Goal: Task Accomplishment & Management: Manage account settings

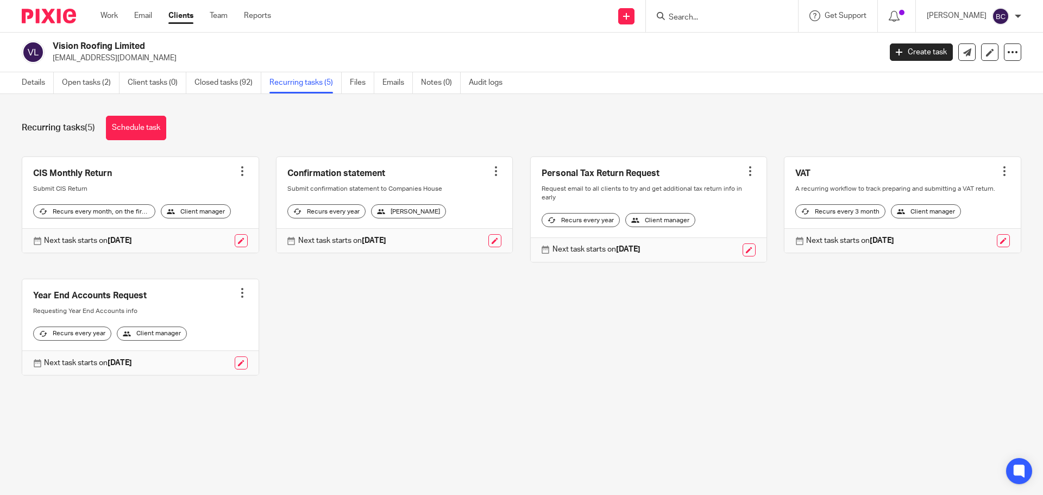
click at [119, 15] on ul "Work Email Clients Team Reports" at bounding box center [193, 15] width 187 height 11
click at [111, 15] on link "Work" at bounding box center [108, 15] width 17 height 11
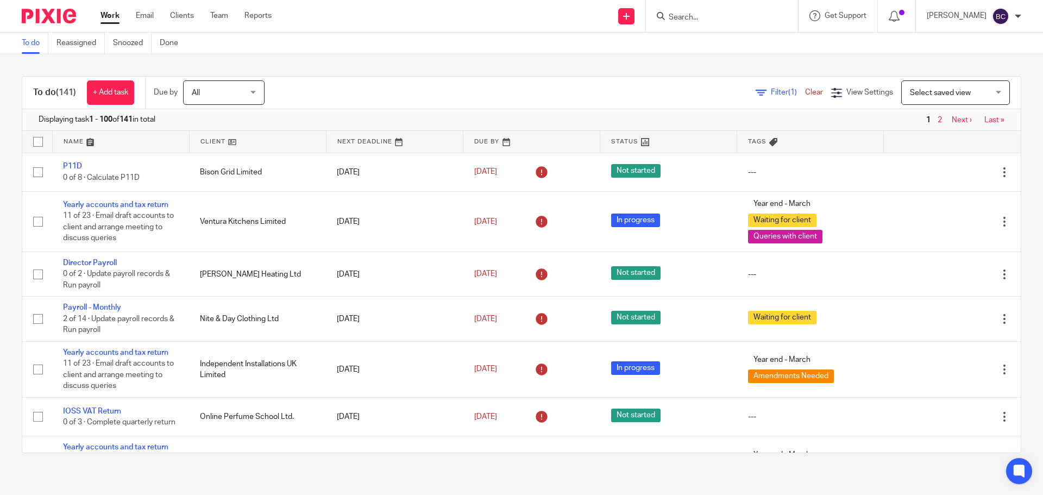
click at [702, 17] on input "Search" at bounding box center [716, 18] width 98 height 10
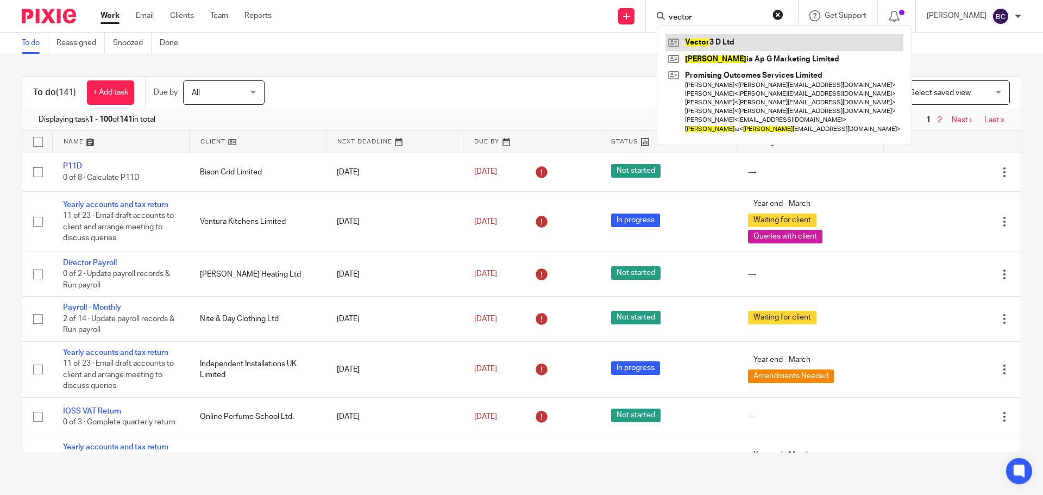
type input "vector"
click at [745, 39] on link at bounding box center [784, 42] width 238 height 16
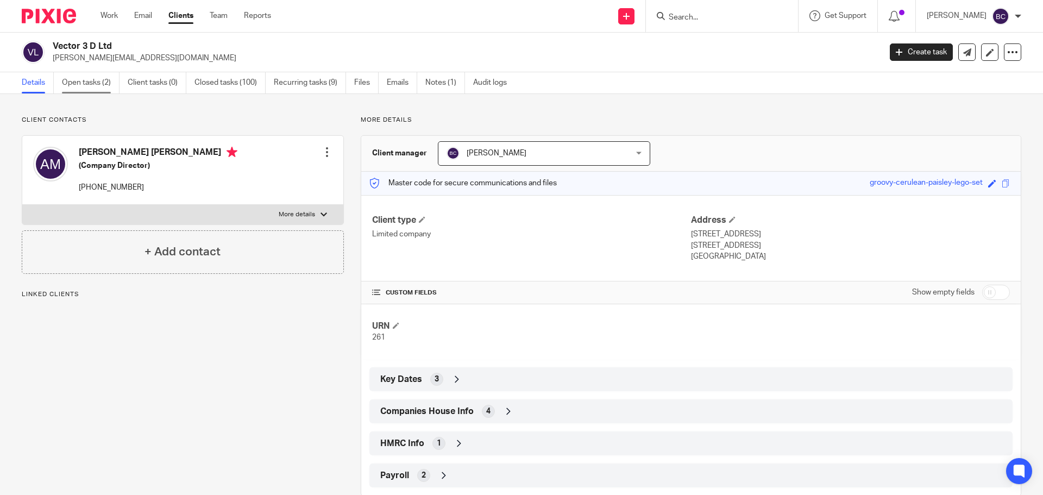
click at [108, 87] on link "Open tasks (2)" at bounding box center [91, 82] width 58 height 21
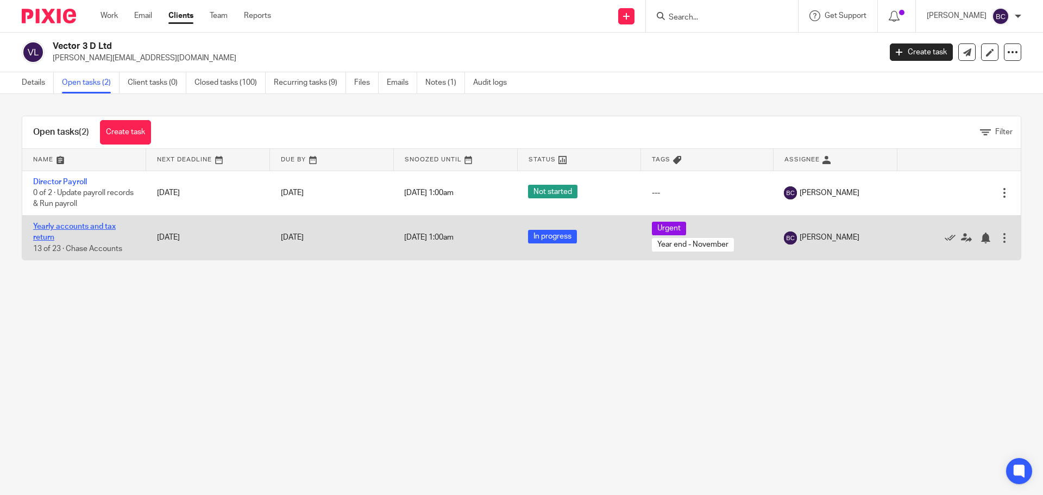
click at [91, 224] on link "Yearly accounts and tax return" at bounding box center [74, 232] width 83 height 18
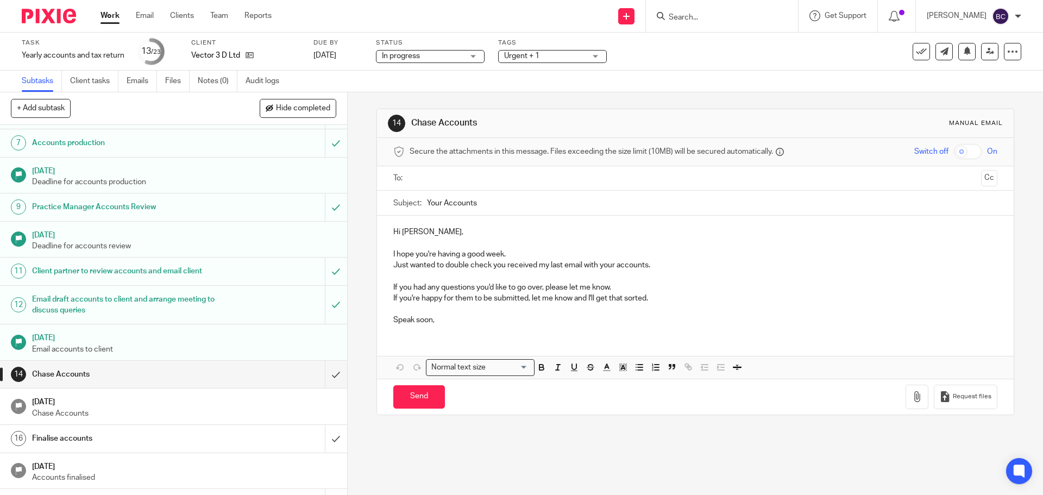
scroll to position [272, 0]
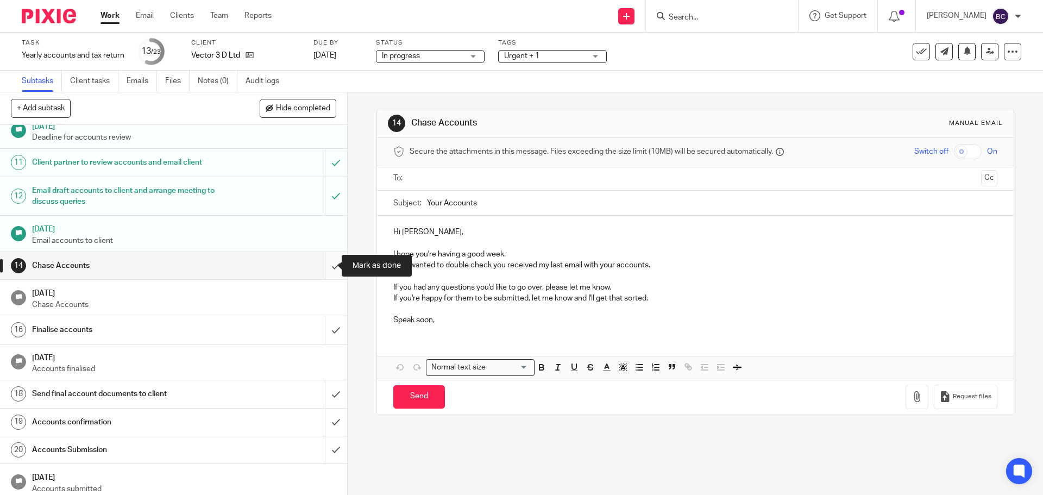
click at [327, 263] on input "submit" at bounding box center [173, 265] width 347 height 27
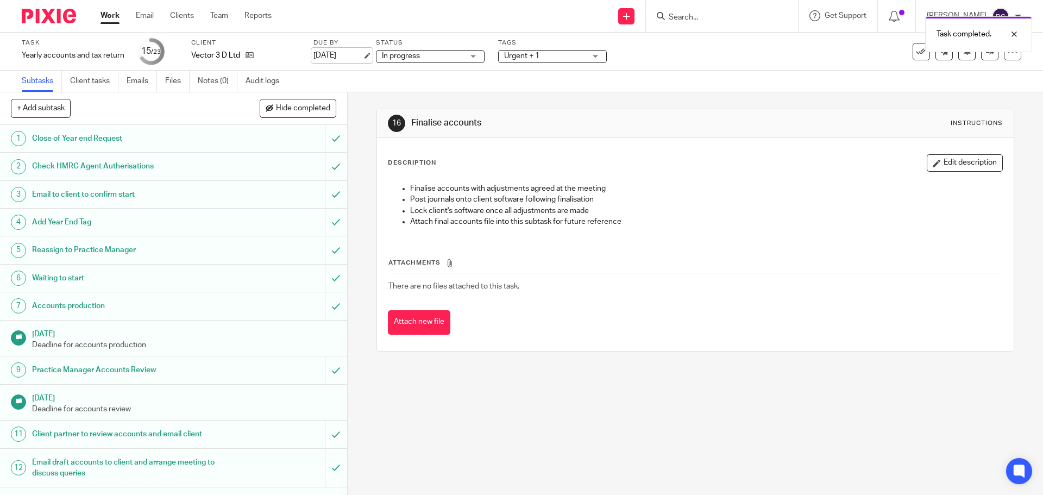
click at [335, 60] on link "[DATE]" at bounding box center [337, 55] width 49 height 11
click at [1014, 73] on div at bounding box center [1005, 75] width 29 height 13
click at [1008, 59] on div at bounding box center [1012, 51] width 17 height 17
click at [979, 91] on link "Advanced task editor" at bounding box center [971, 95] width 72 height 8
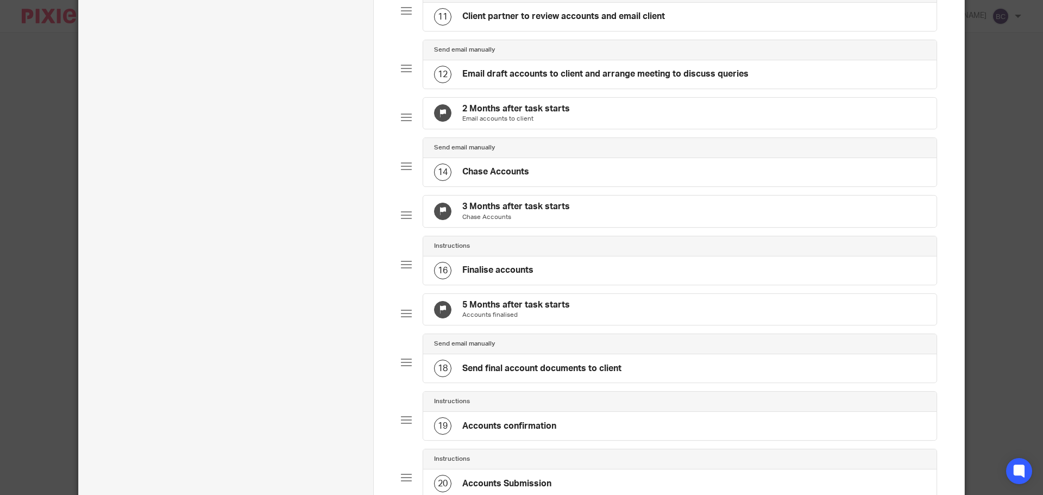
scroll to position [706, 0]
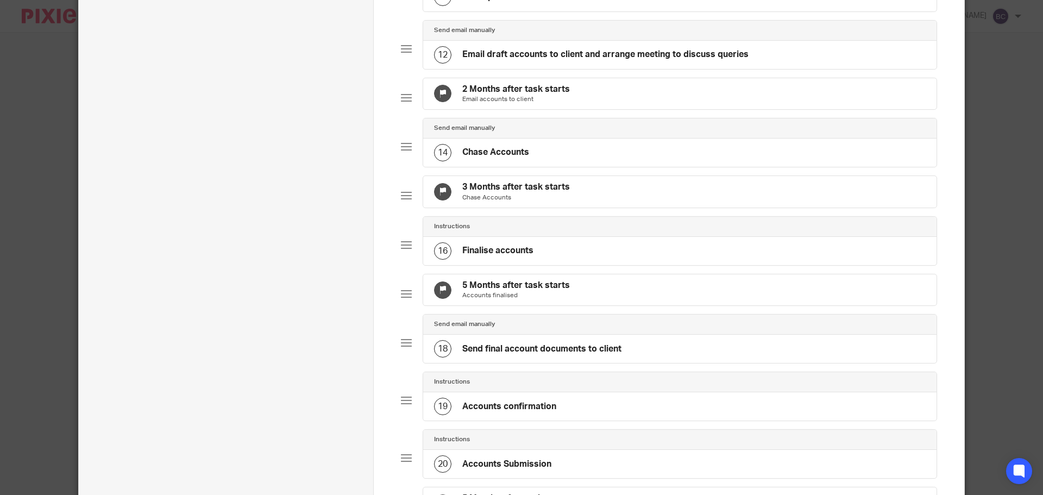
click at [589, 306] on div "5 Months after task starts Accounts finalised" at bounding box center [679, 289] width 513 height 31
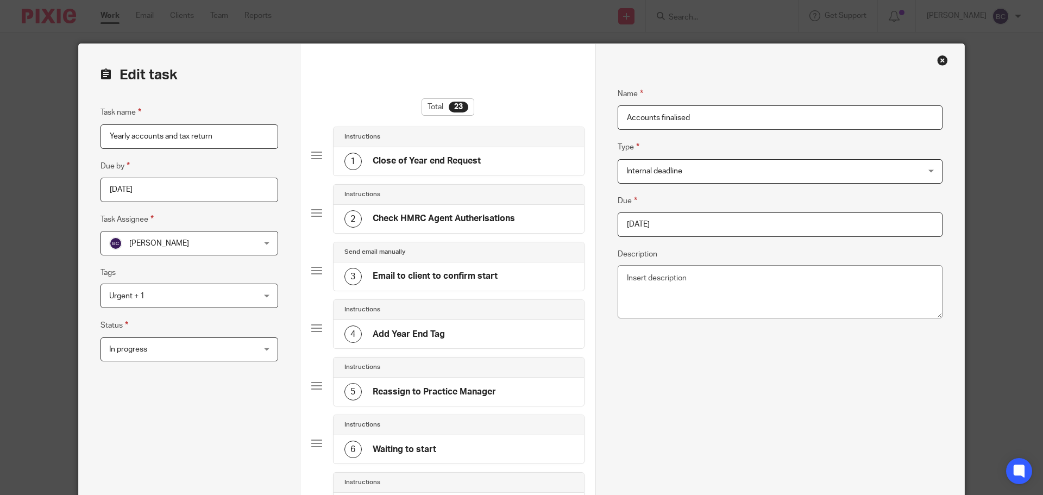
click at [673, 229] on input "2025-11-19" at bounding box center [779, 224] width 325 height 24
type input "2025-08-18"
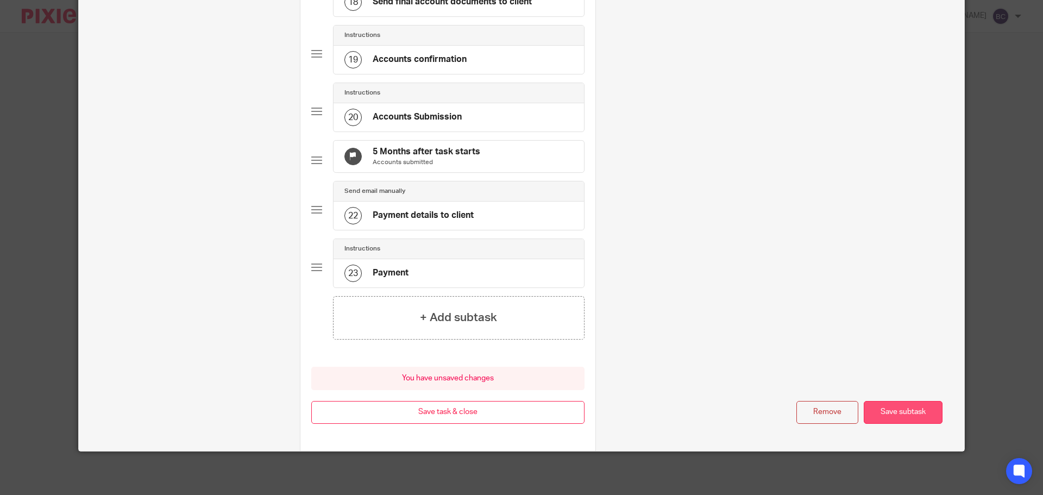
click at [879, 407] on button "Save subtask" at bounding box center [902, 412] width 79 height 23
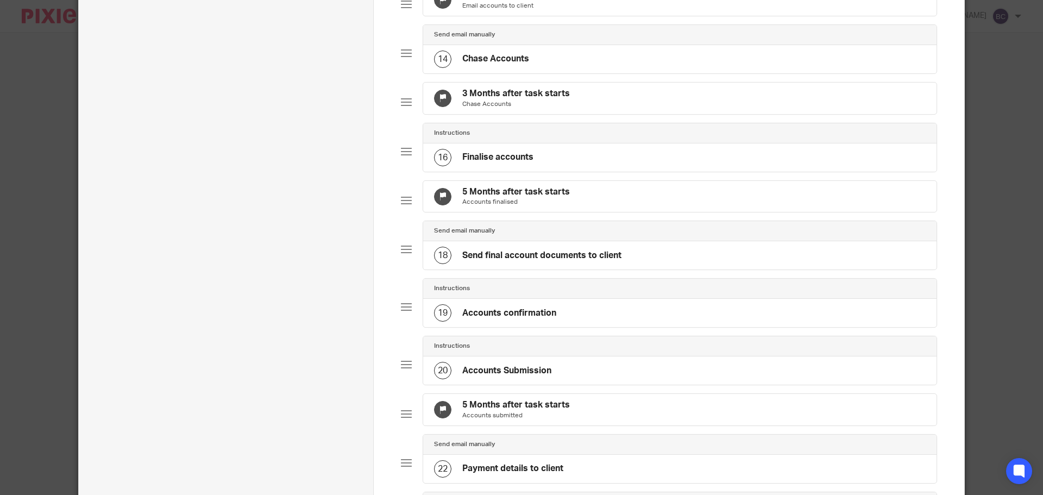
scroll to position [1071, 0]
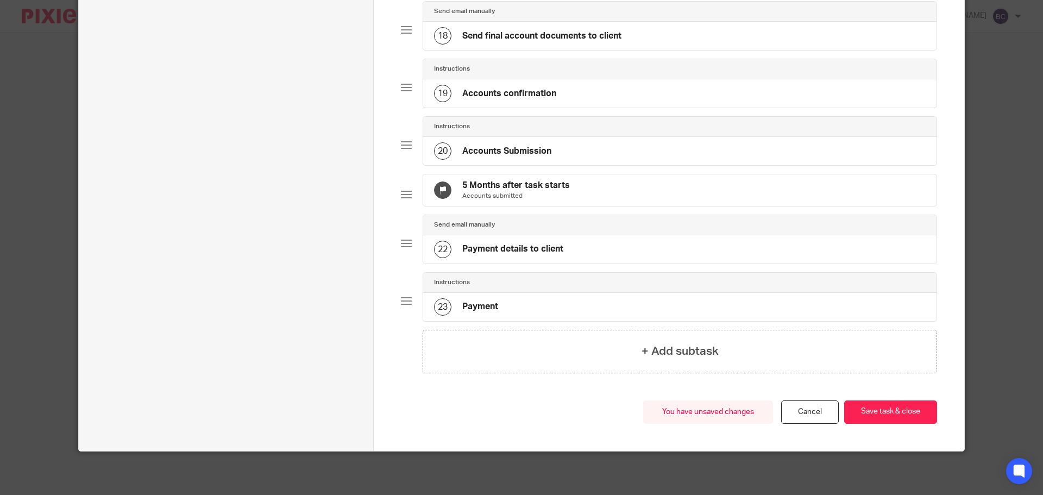
click at [557, 192] on p "Accounts submitted" at bounding box center [516, 196] width 108 height 9
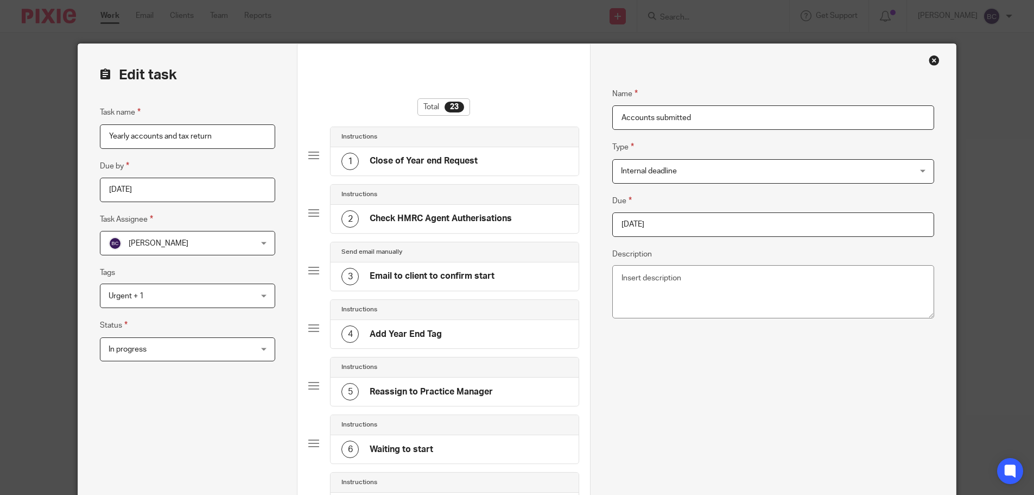
click at [684, 216] on input "2025-11-19" at bounding box center [774, 224] width 322 height 24
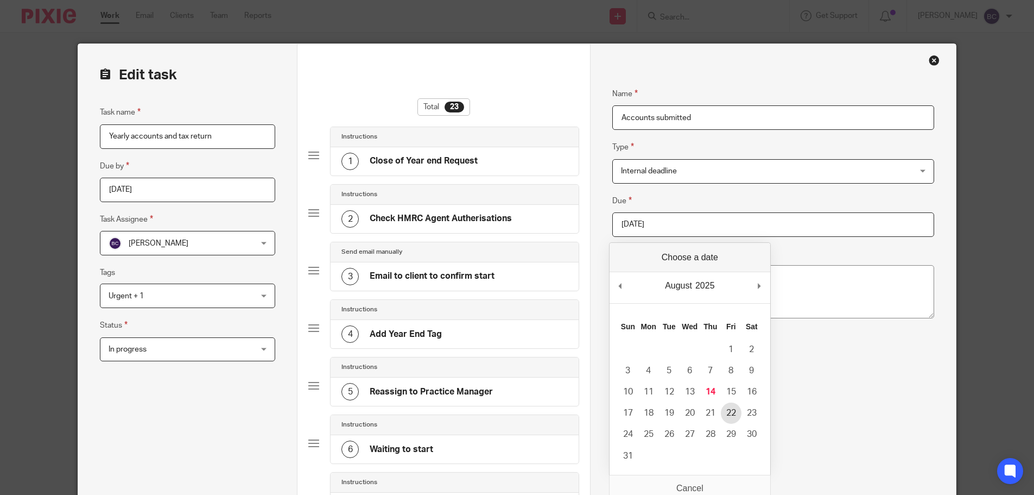
type input "2025-08-22"
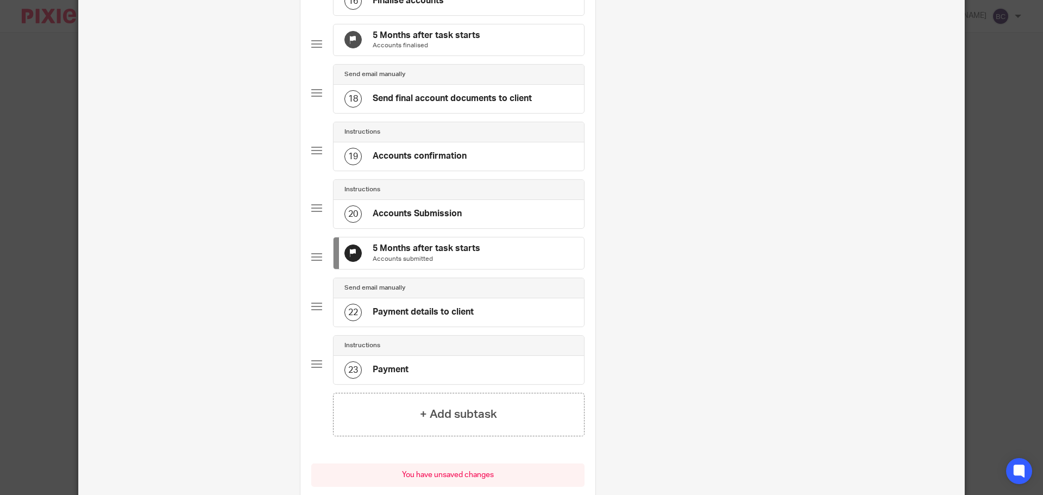
scroll to position [1032, 0]
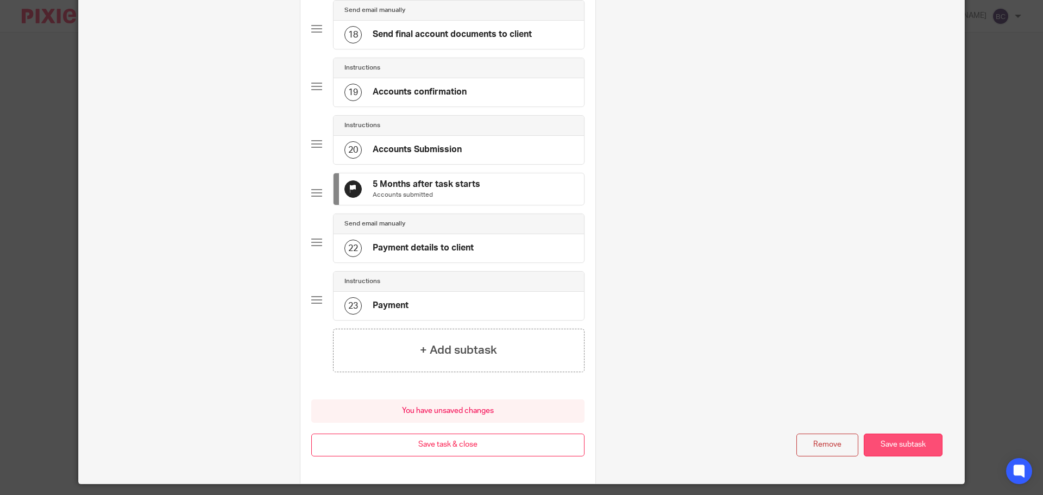
click at [914, 457] on button "Save subtask" at bounding box center [902, 444] width 79 height 23
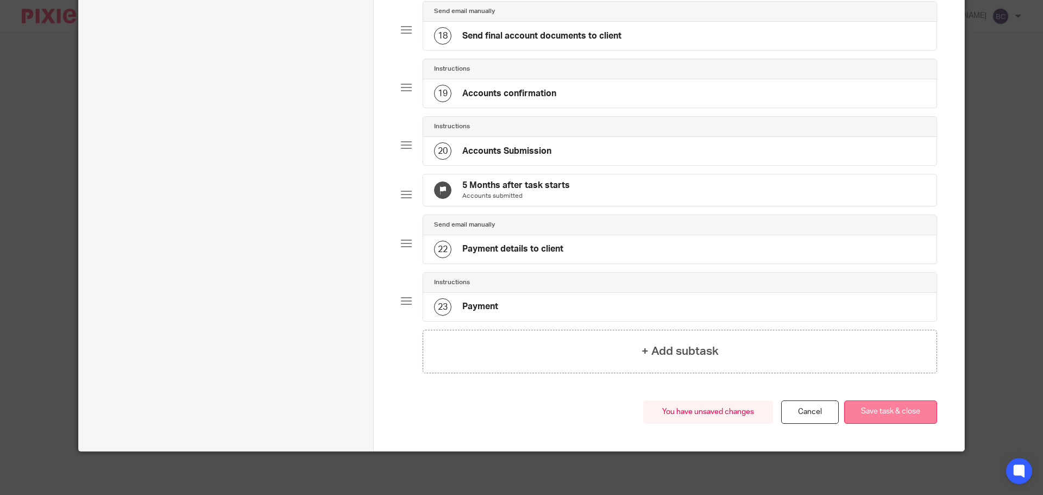
click at [892, 424] on button "Save task & close" at bounding box center [890, 411] width 93 height 23
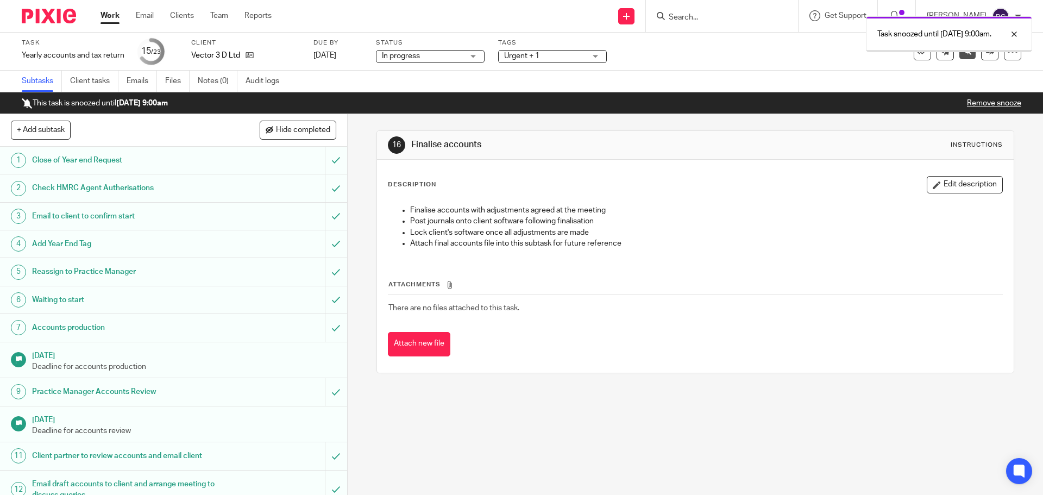
click at [107, 19] on link "Work" at bounding box center [109, 15] width 19 height 11
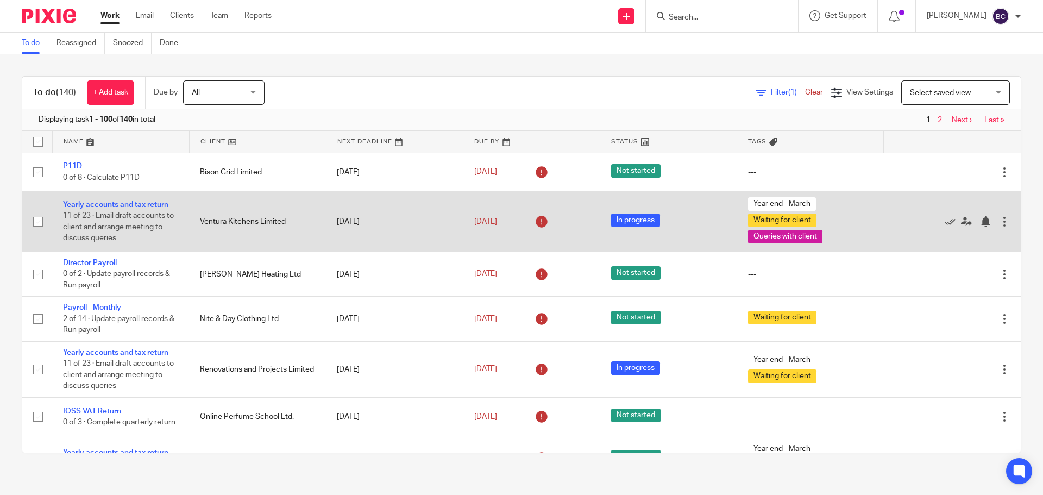
drag, startPoint x: 137, startPoint y: 200, endPoint x: 159, endPoint y: 218, distance: 28.2
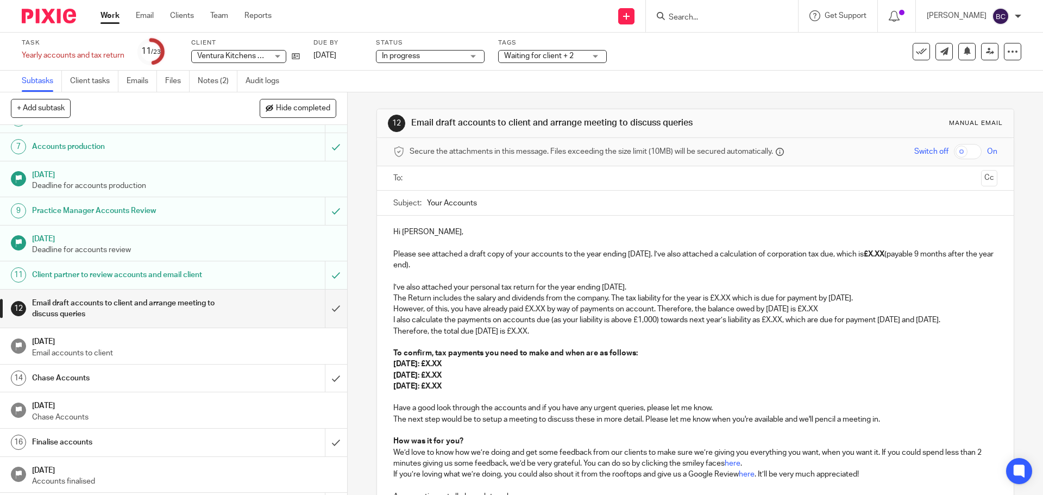
scroll to position [163, 0]
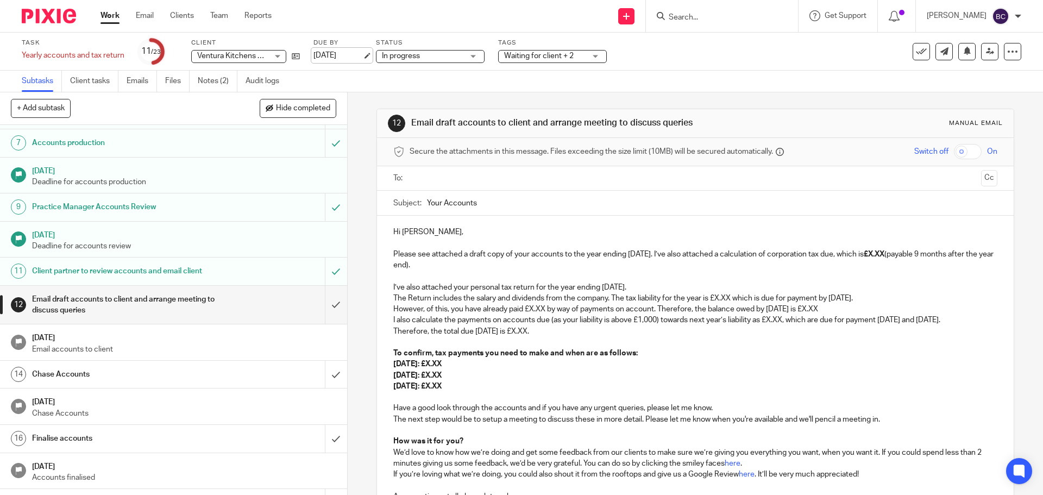
click at [333, 58] on link "[DATE]" at bounding box center [337, 55] width 49 height 11
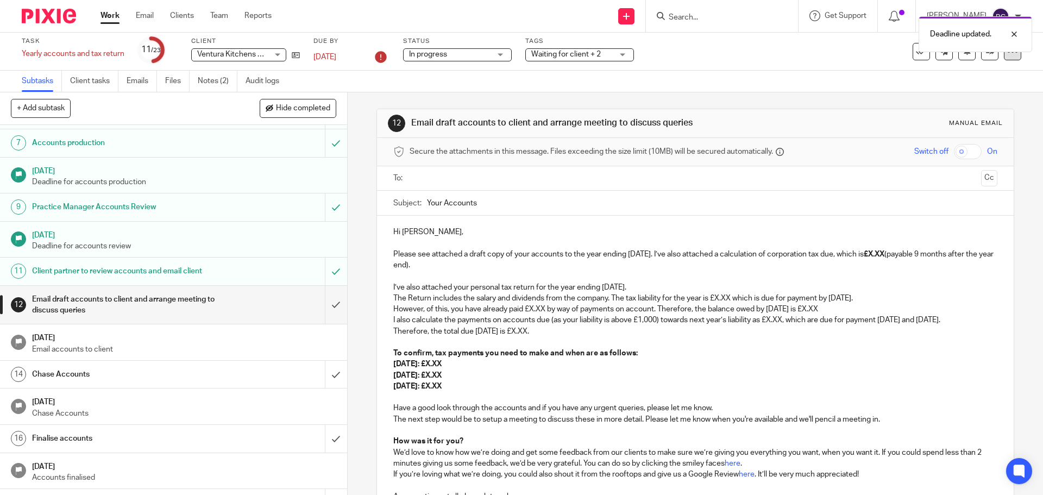
click at [1008, 54] on icon at bounding box center [1012, 51] width 11 height 11
click at [960, 93] on link "Advanced task editor" at bounding box center [971, 95] width 72 height 8
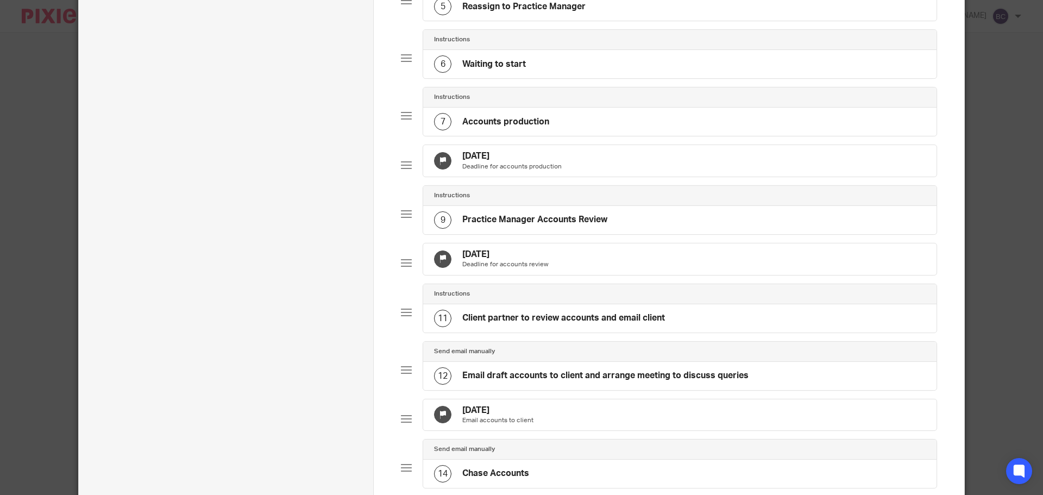
scroll to position [434, 0]
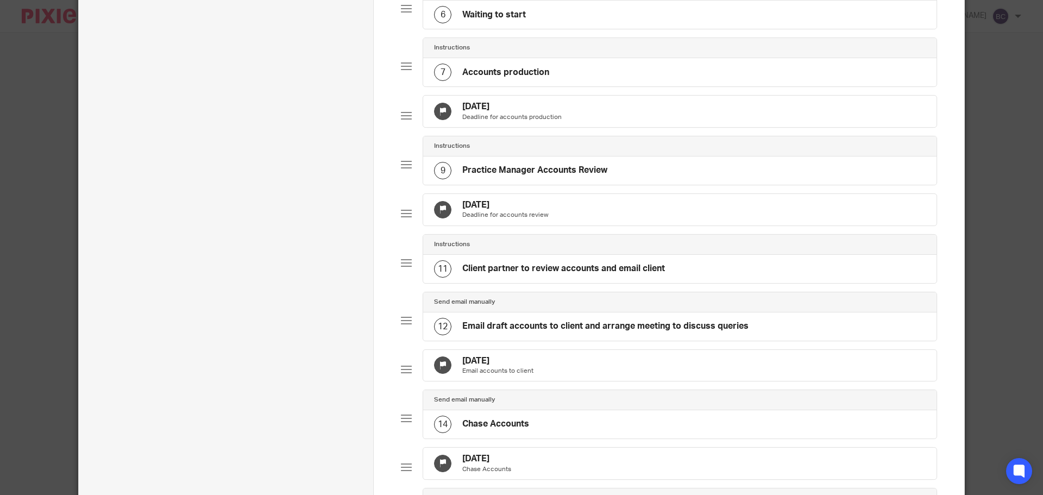
click at [535, 381] on div "14 Jun 2025 Email accounts to client" at bounding box center [679, 365] width 513 height 31
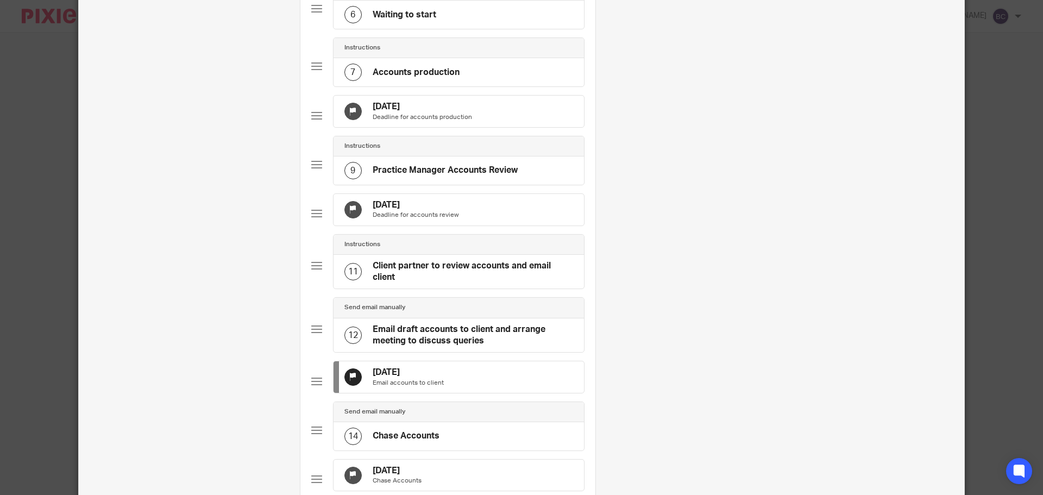
scroll to position [0, 0]
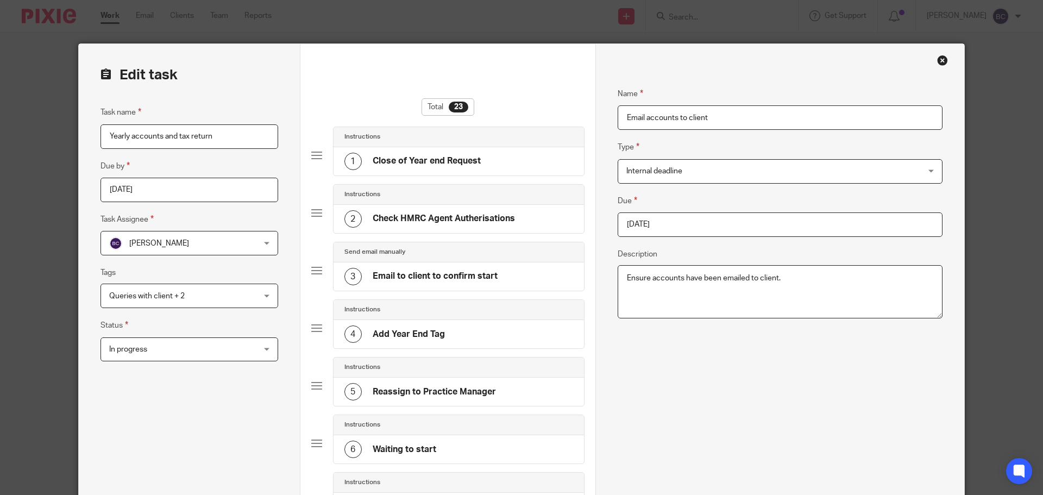
click at [674, 222] on input "2025-06-14" at bounding box center [779, 224] width 325 height 24
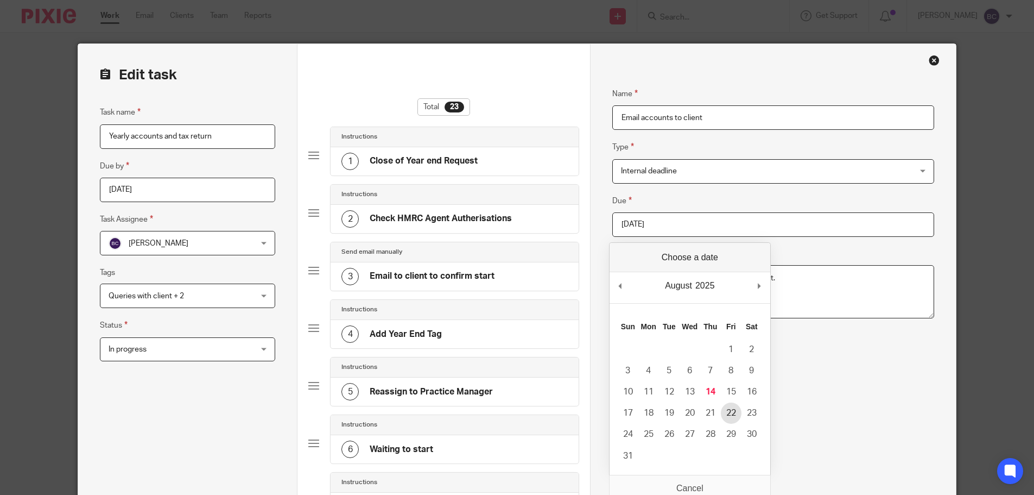
type input "2025-08-22"
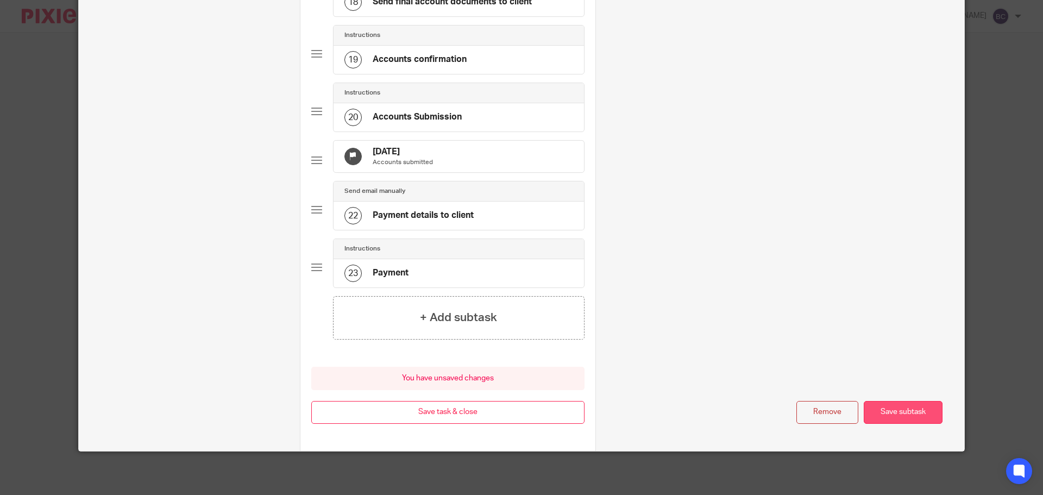
click at [877, 414] on button "Save subtask" at bounding box center [902, 412] width 79 height 23
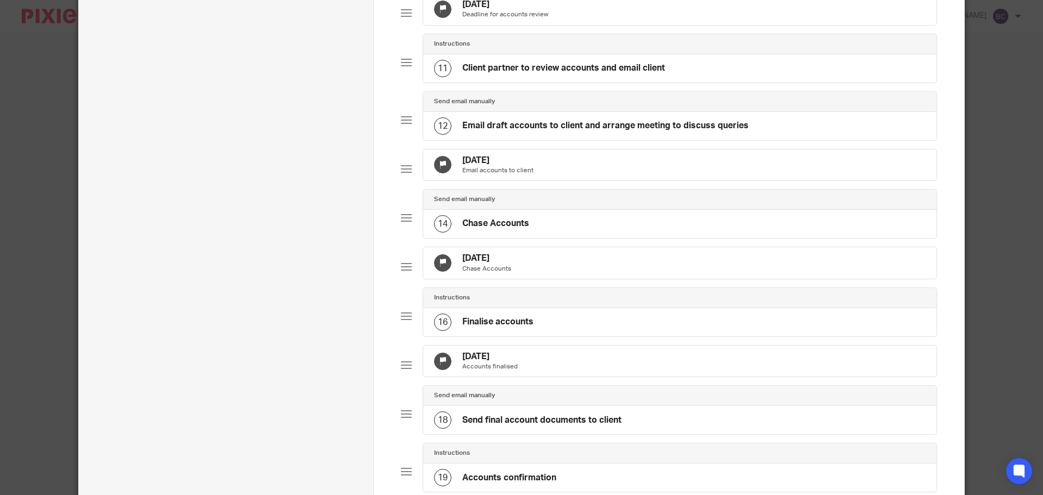
scroll to position [691, 0]
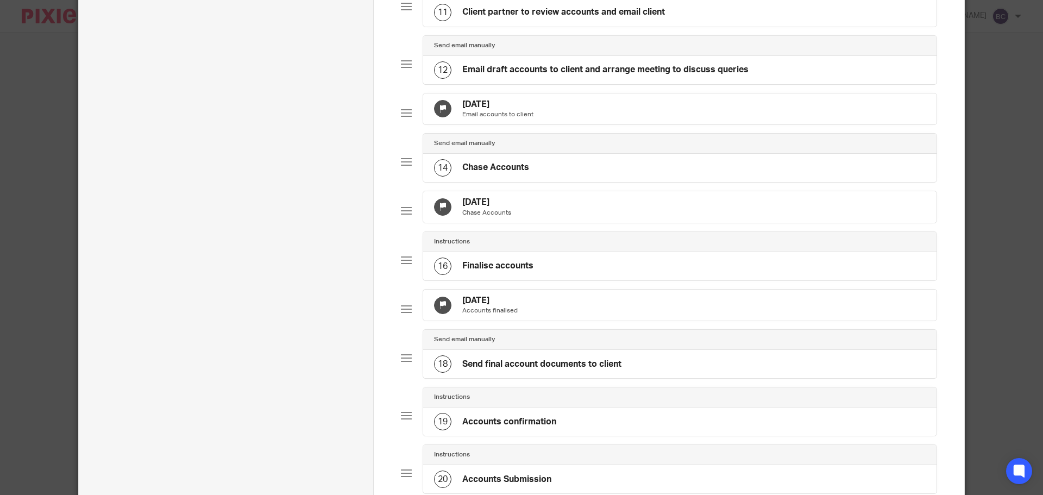
click at [533, 223] on div "15 Jul 2025 Chase Accounts" at bounding box center [679, 206] width 513 height 31
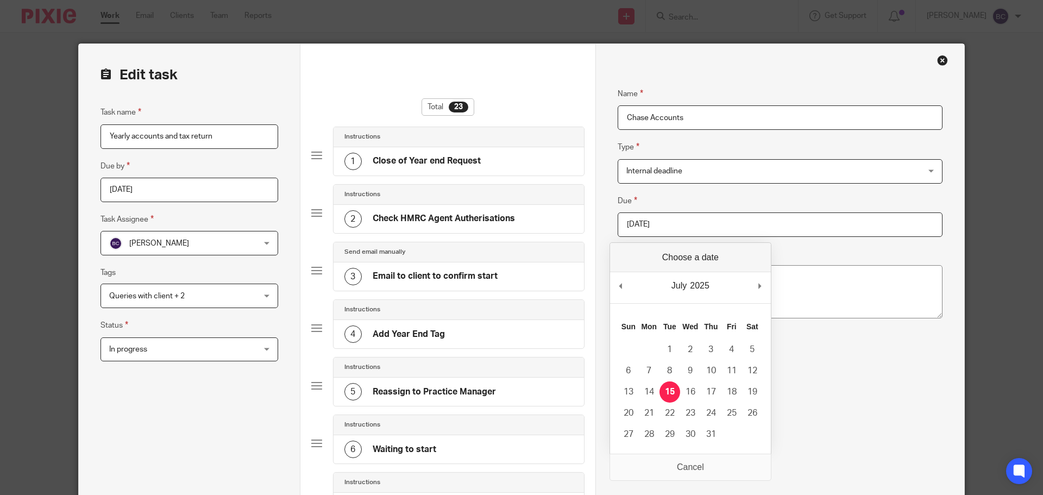
click at [670, 230] on input "2025-07-15" at bounding box center [779, 224] width 325 height 24
type input "2025-09-08"
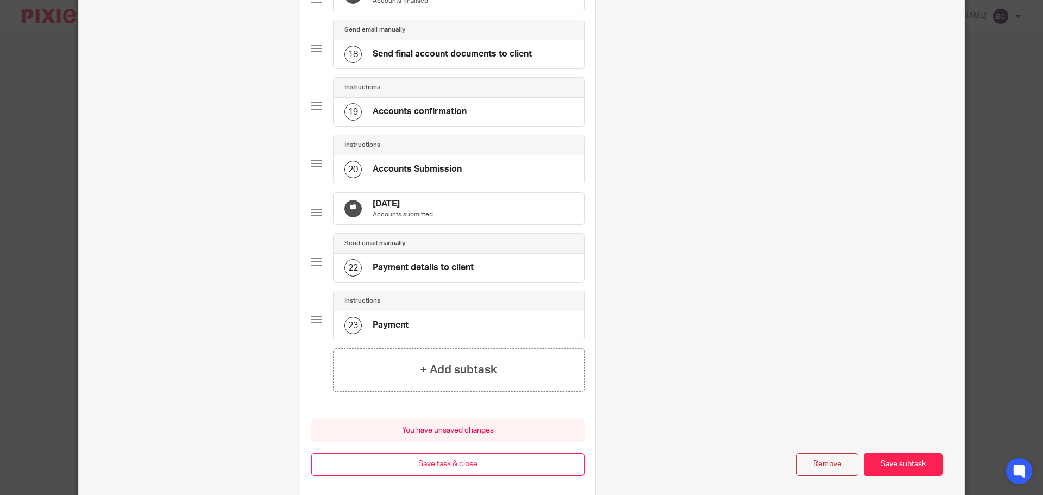
scroll to position [1117, 0]
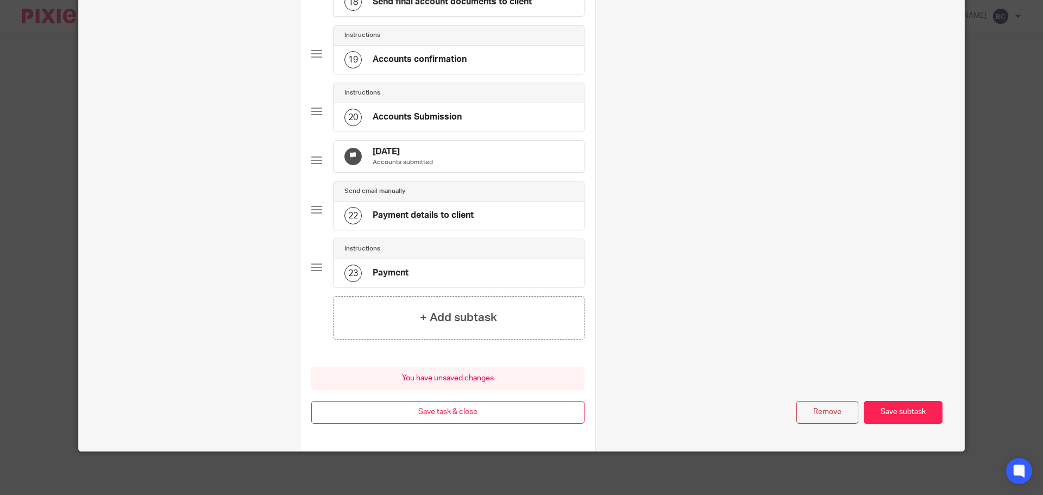
drag, startPoint x: 926, startPoint y: 418, endPoint x: 866, endPoint y: 387, distance: 68.2
click at [925, 418] on button "Save subtask" at bounding box center [902, 412] width 79 height 23
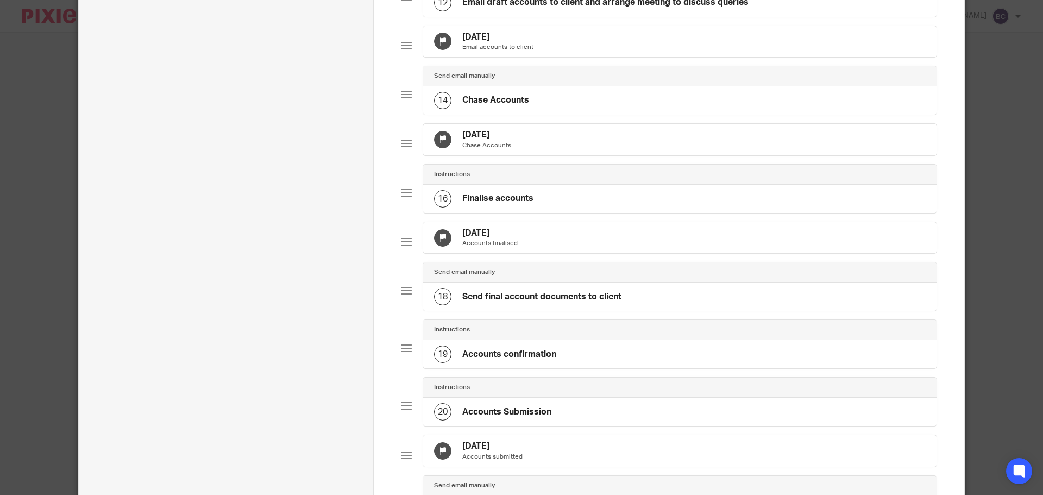
scroll to position [691, 0]
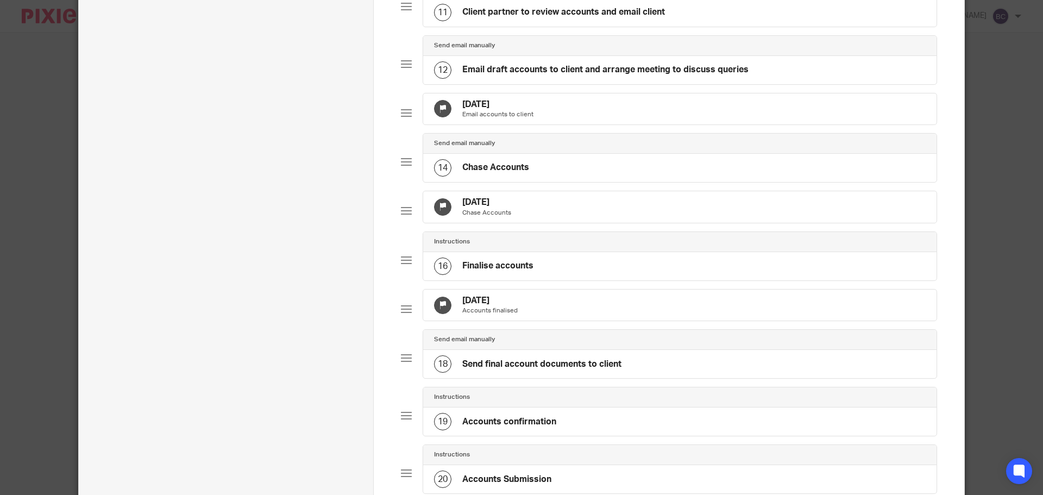
click at [573, 223] on div "8 Sep 2025 Chase Accounts" at bounding box center [679, 206] width 513 height 31
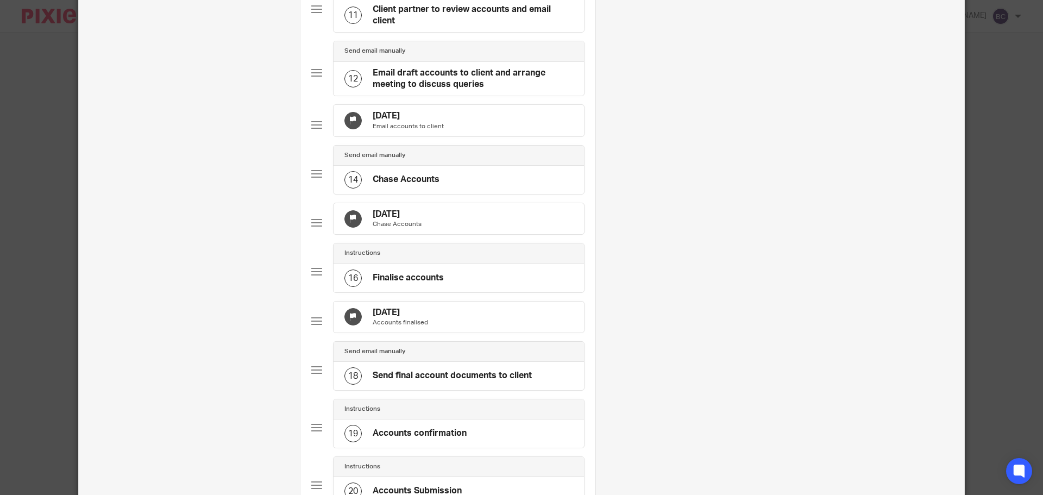
scroll to position [0, 0]
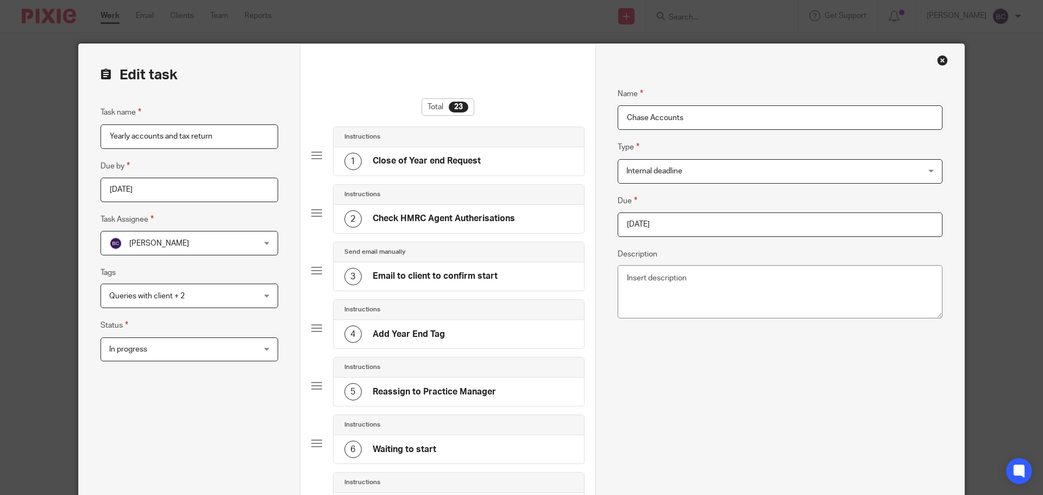
click at [670, 226] on input "2025-09-08" at bounding box center [779, 224] width 325 height 24
click at [817, 354] on div "Name Chase Accounts Type Internal deadline Internal deadline Instructions Send …" at bounding box center [779, 212] width 325 height 283
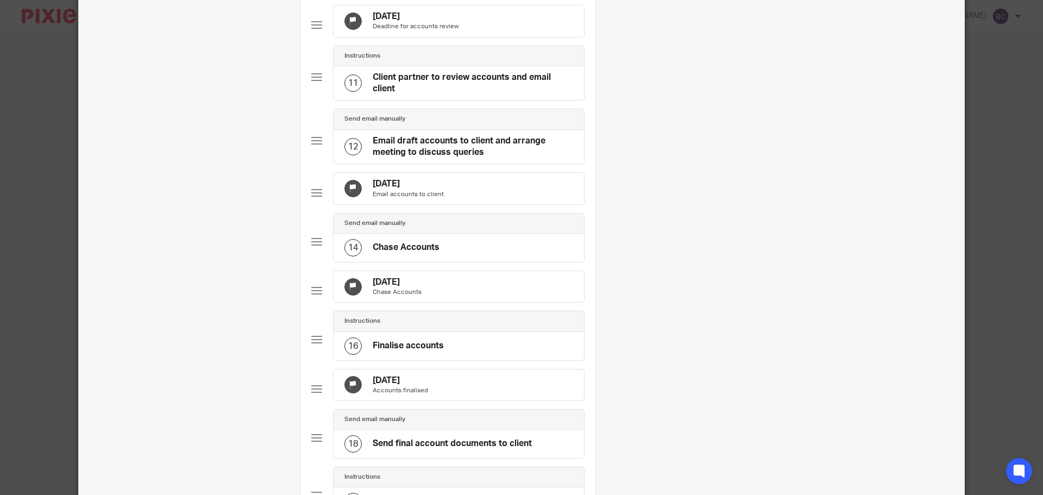
scroll to position [706, 0]
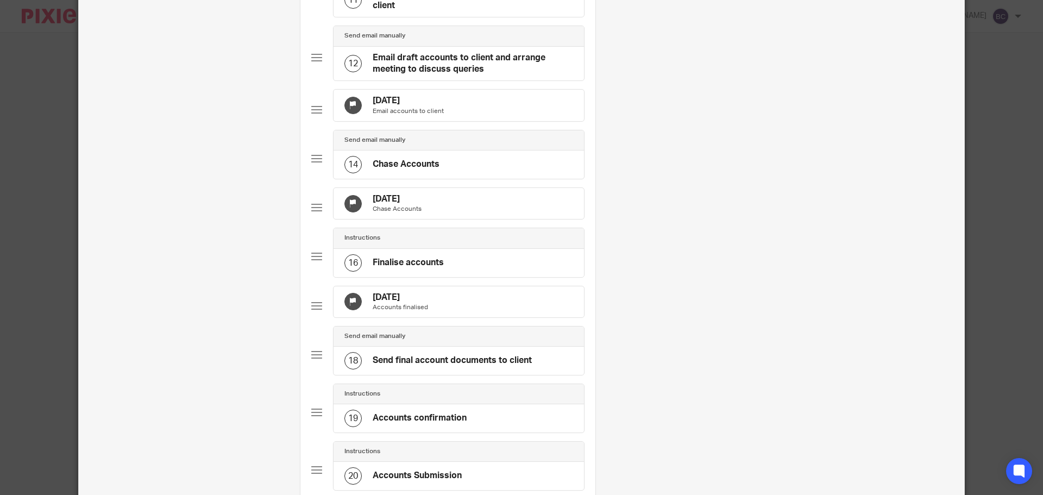
click at [460, 318] on div "14 Sep 2025 Accounts finalised" at bounding box center [458, 301] width 250 height 31
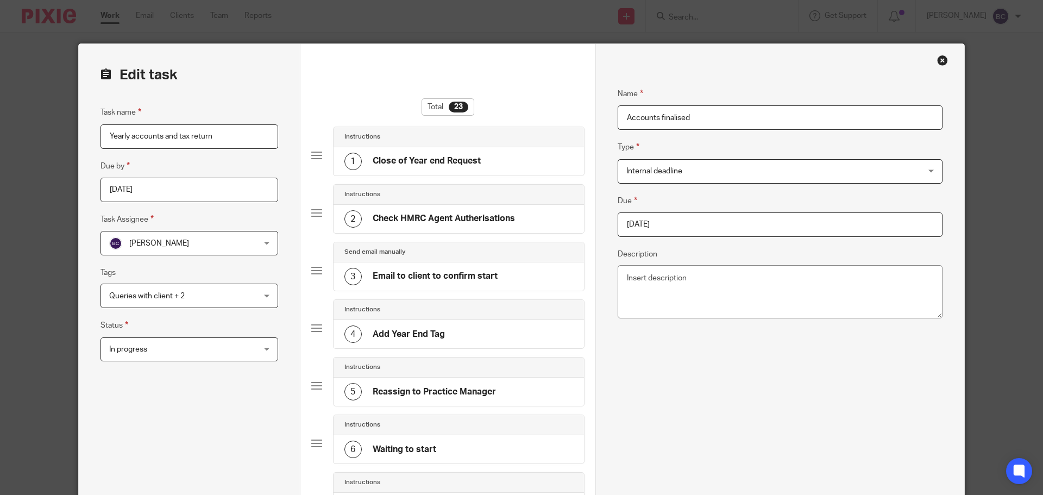
click at [695, 221] on input "2025-09-14" at bounding box center [779, 224] width 325 height 24
type input "2025-09-15"
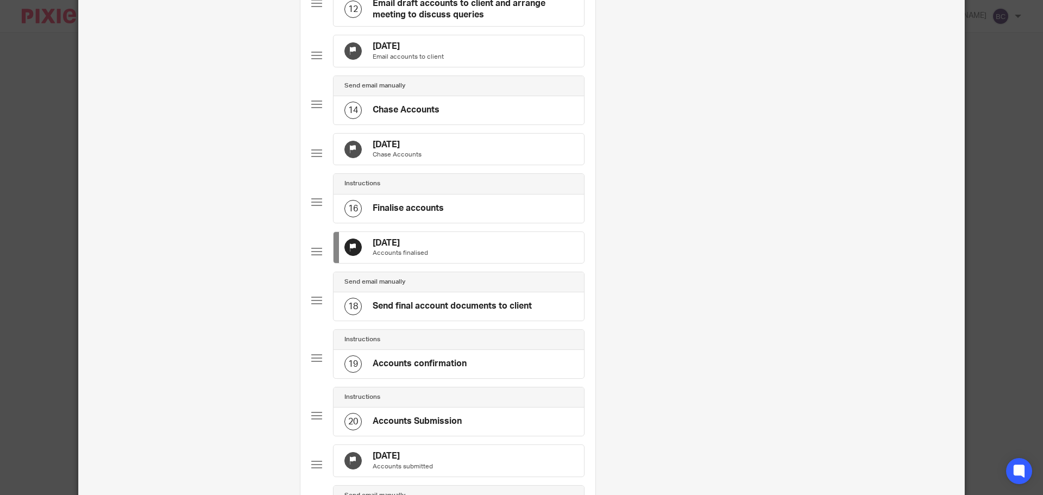
scroll to position [1117, 0]
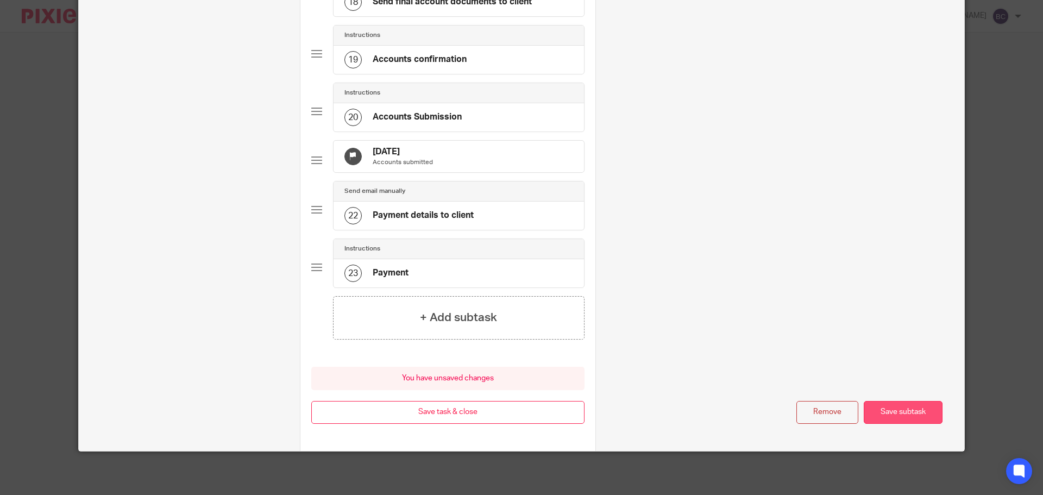
click at [878, 403] on button "Save subtask" at bounding box center [902, 412] width 79 height 23
click at [0, 0] on button "Save task & close" at bounding box center [0, 0] width 0 height 0
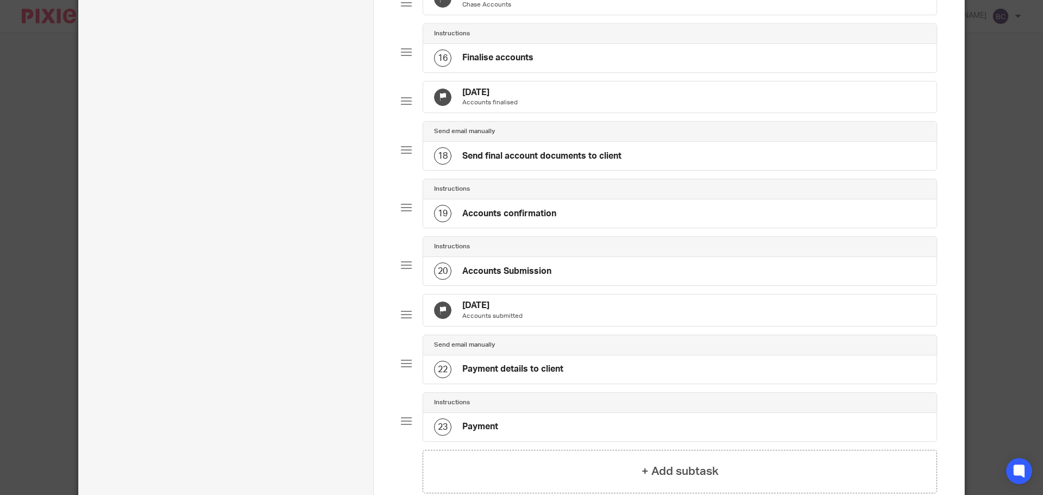
scroll to position [908, 0]
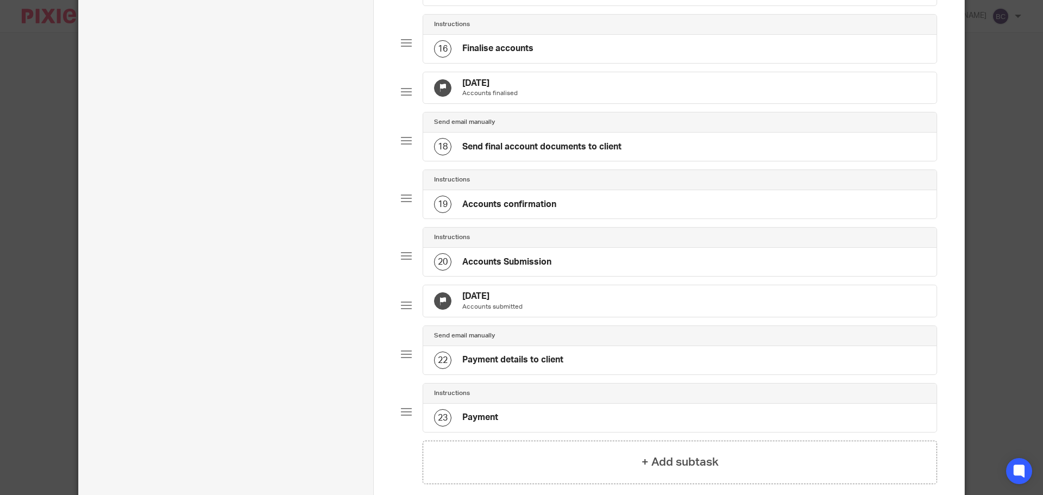
click at [580, 317] on div "14 Sep 2025 Accounts submitted" at bounding box center [679, 300] width 513 height 31
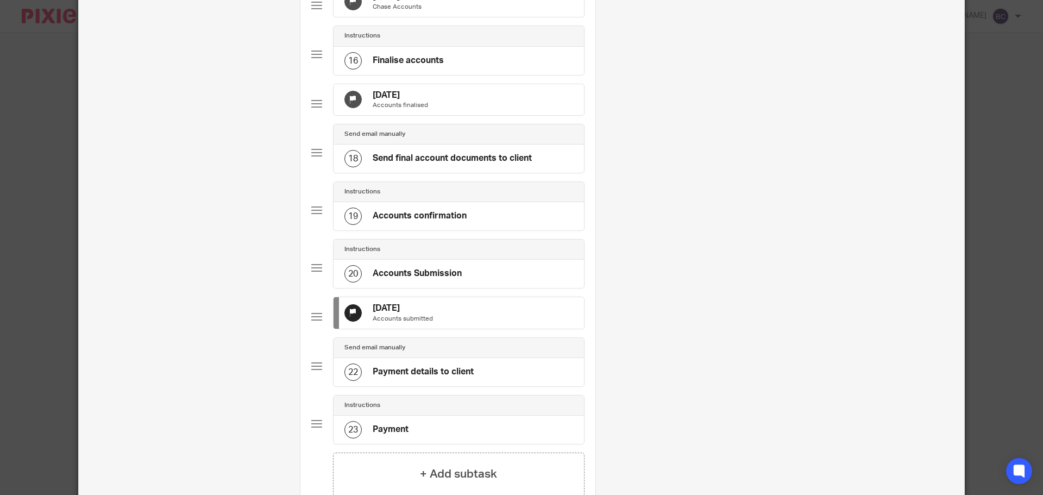
scroll to position [0, 0]
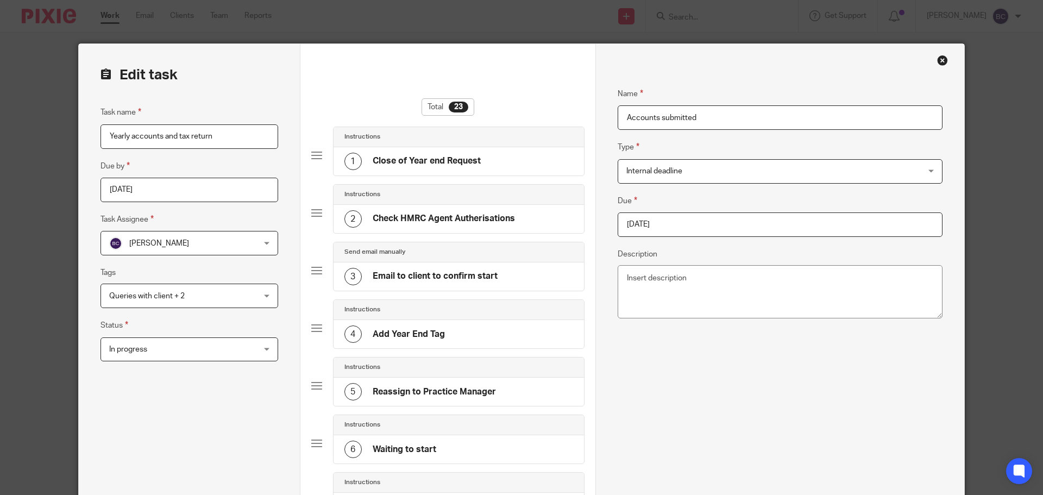
click at [676, 235] on input "2025-09-14" at bounding box center [779, 224] width 325 height 24
type input "2025-10-06"
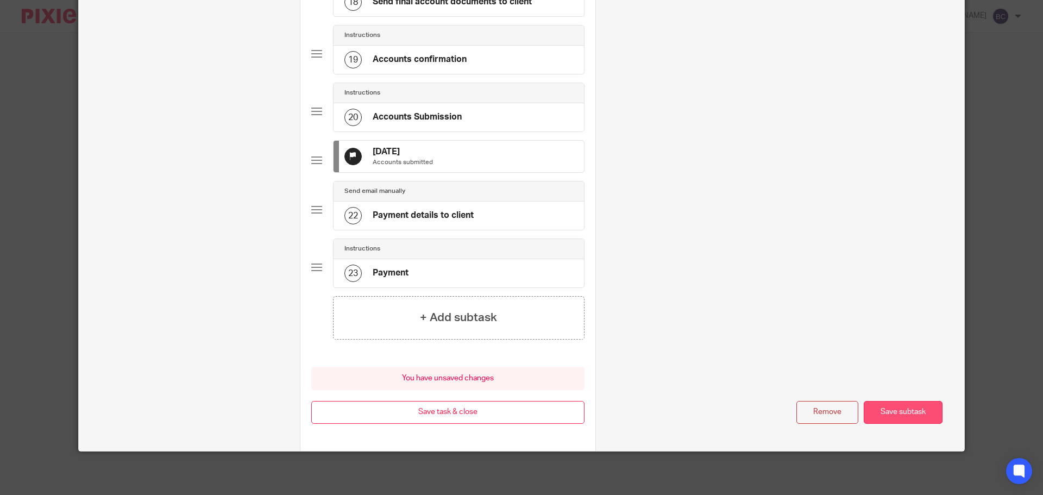
click at [895, 406] on button "Save subtask" at bounding box center [902, 412] width 79 height 23
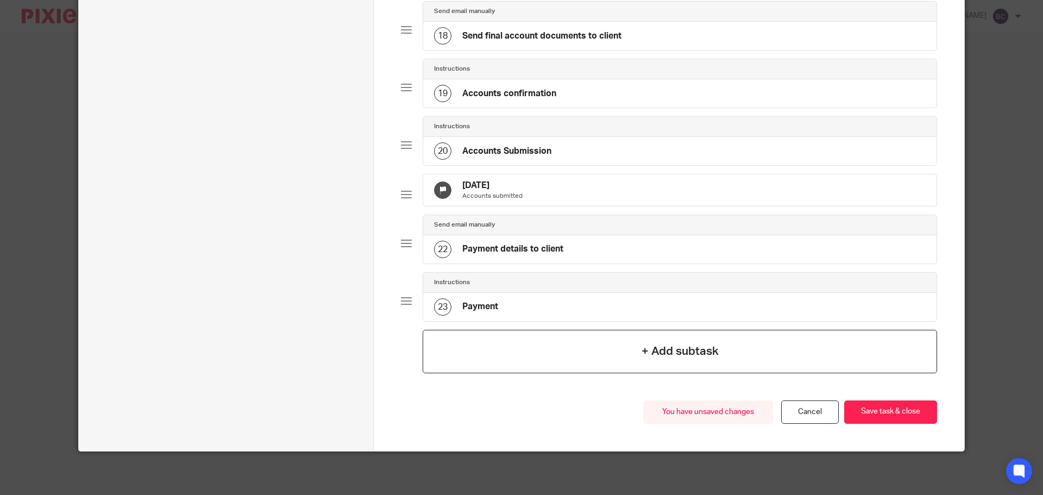
scroll to position [1071, 0]
click at [872, 408] on button "Save task & close" at bounding box center [890, 411] width 93 height 23
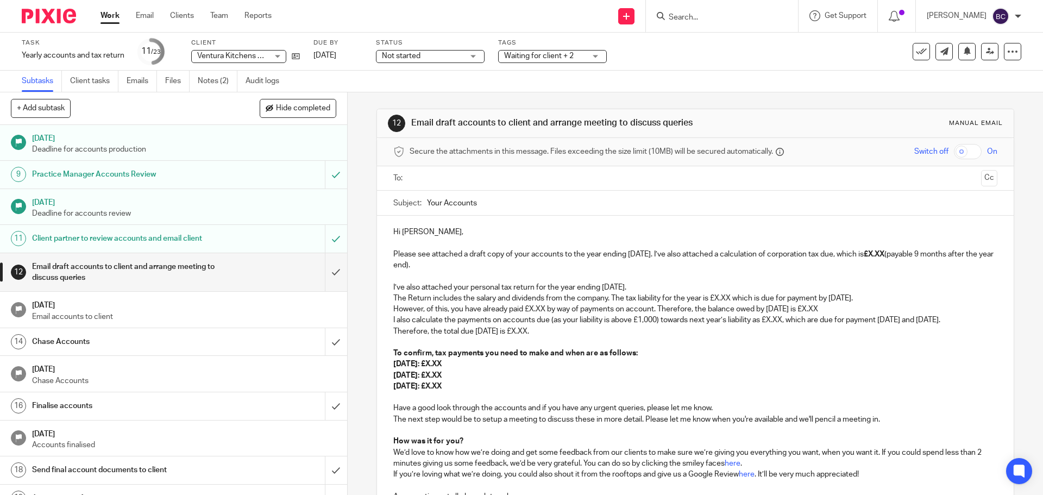
scroll to position [333, 0]
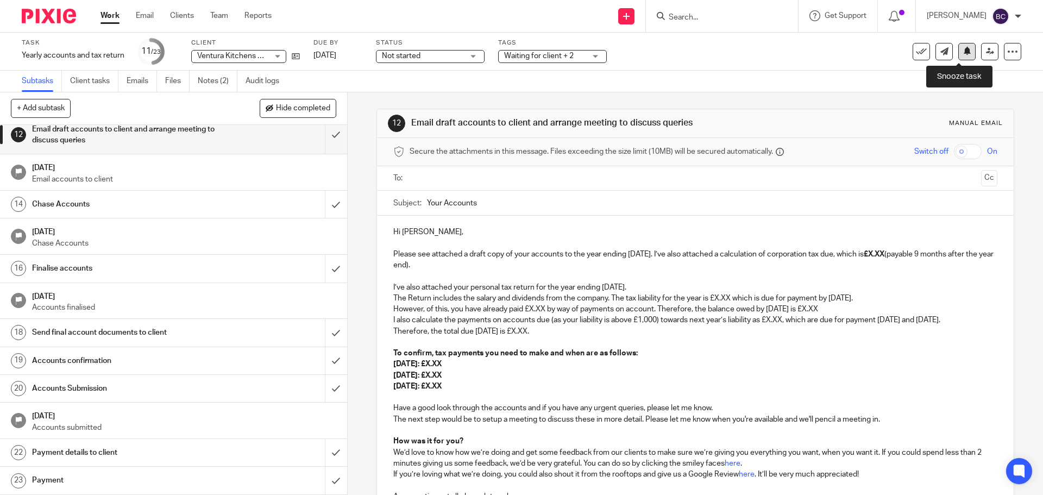
click at [960, 59] on button at bounding box center [966, 51] width 17 height 17
